Goal: Consume media (video, audio)

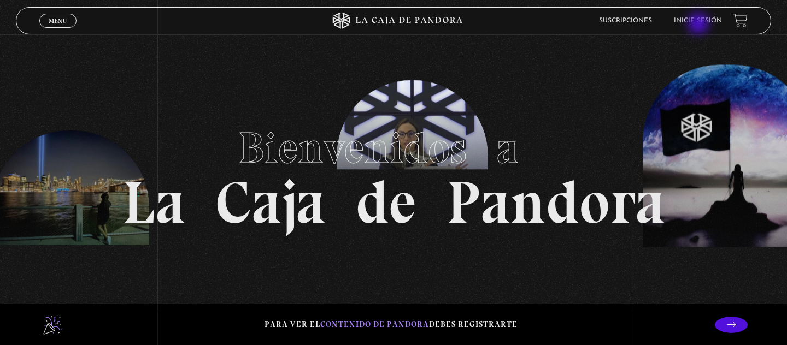
click at [699, 25] on li "Inicie sesión" at bounding box center [698, 20] width 48 height 17
click at [701, 21] on link "Inicie sesión" at bounding box center [698, 20] width 48 height 7
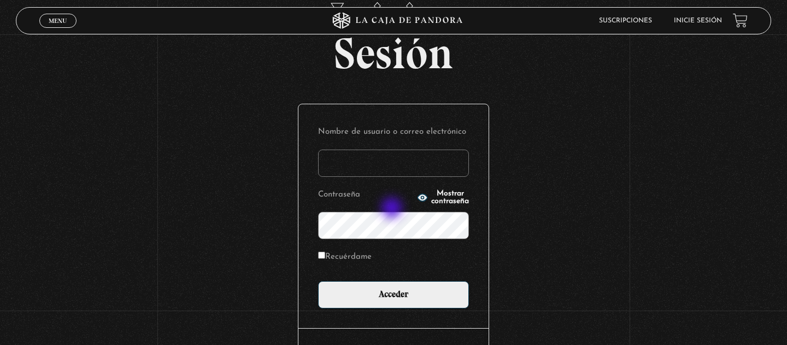
scroll to position [134, 0]
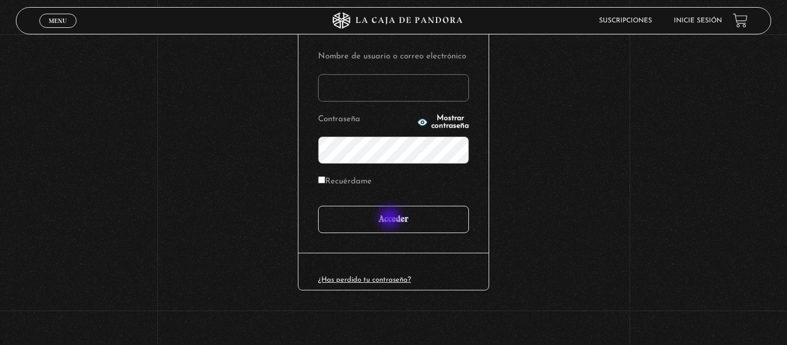
type input "adriana.delgado vargas"
click at [389, 220] on input "Acceder" at bounding box center [393, 219] width 151 height 27
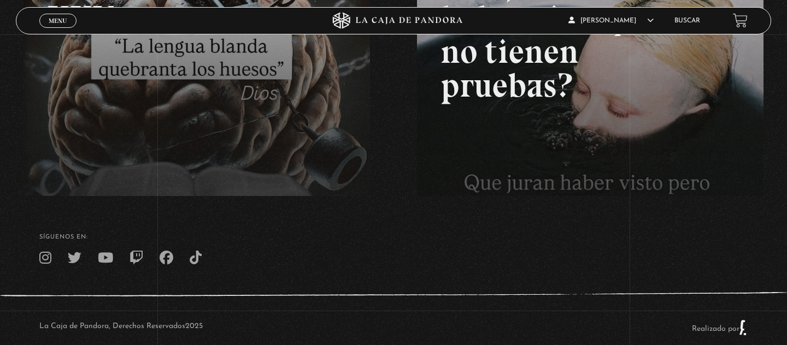
scroll to position [249, 0]
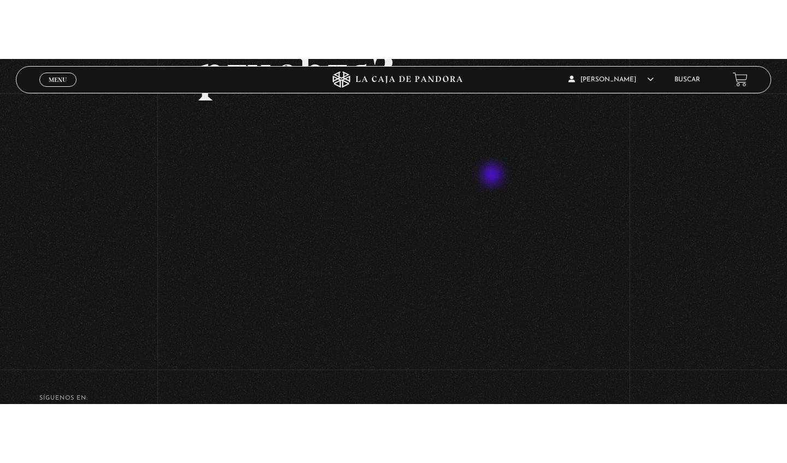
scroll to position [199, 0]
